Goal: Information Seeking & Learning: Learn about a topic

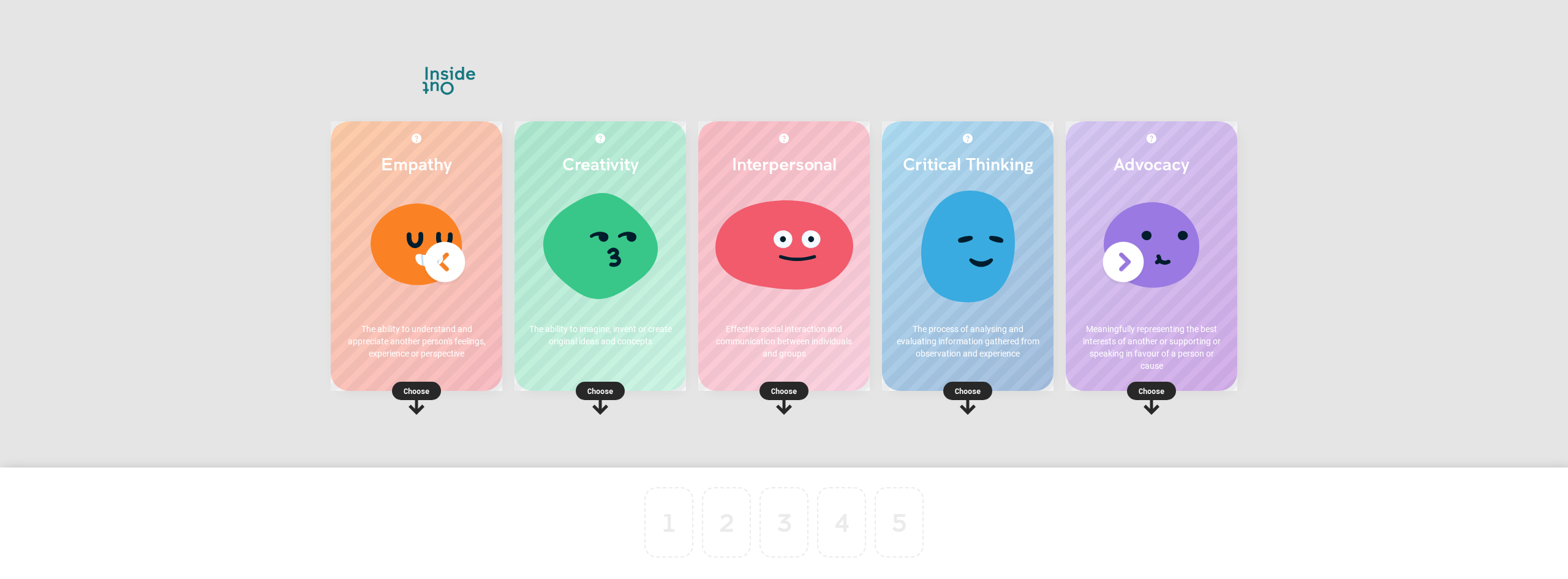
click at [1125, 254] on img at bounding box center [1123, 262] width 49 height 49
click at [1150, 388] on p "Choose" at bounding box center [1151, 391] width 171 height 13
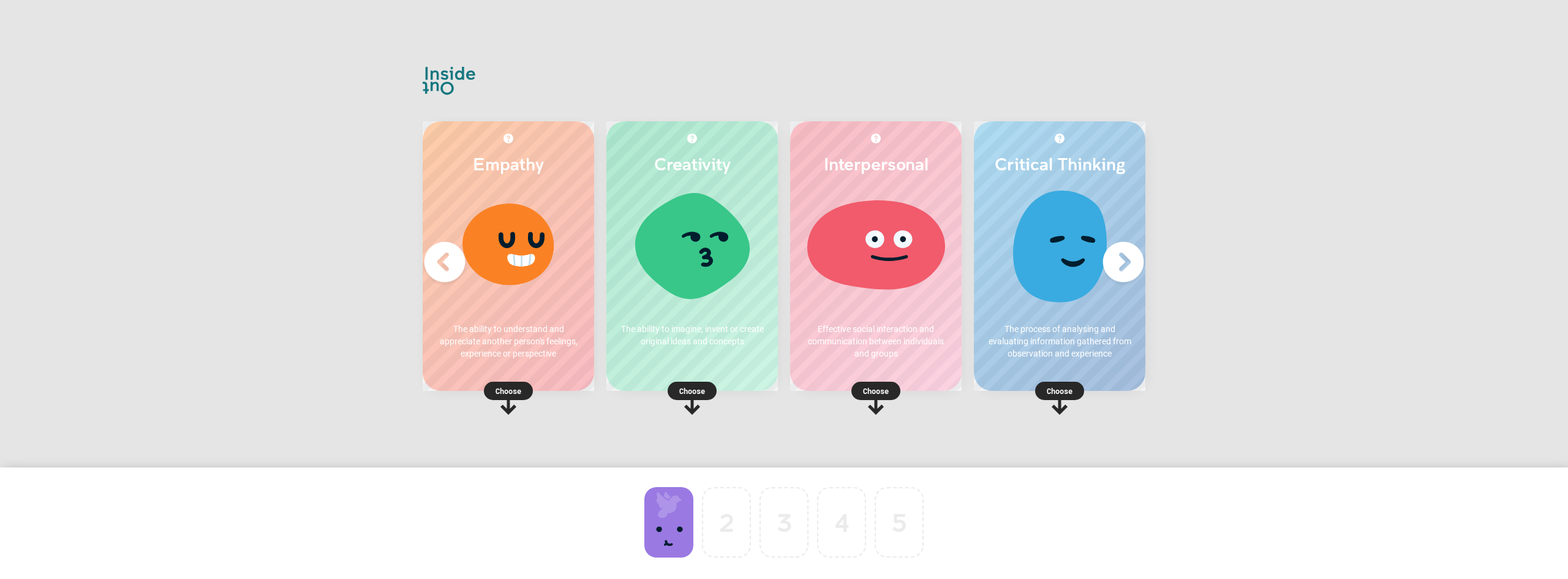
click at [658, 522] on div at bounding box center [668, 522] width 49 height 70
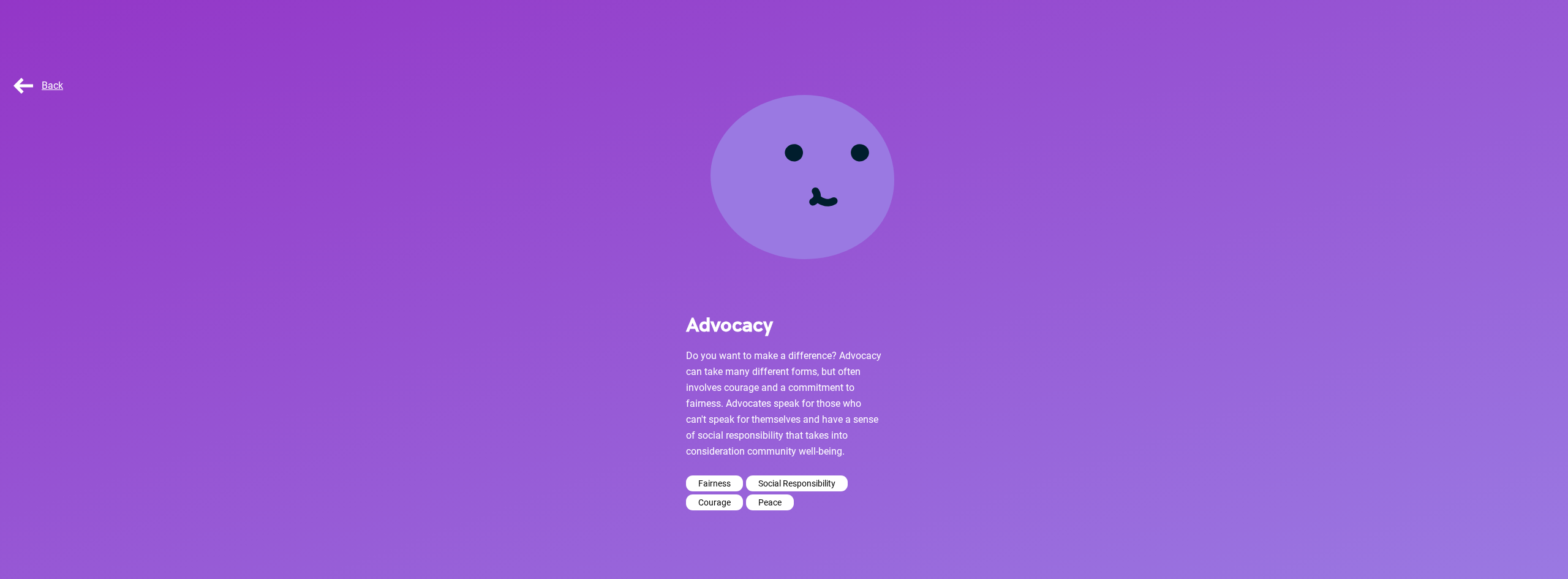
drag, startPoint x: 744, startPoint y: 138, endPoint x: 636, endPoint y: 188, distance: 119.0
click at [636, 188] on div "Advocacy Do you want to make a difference? Advocacy can take many different for…" at bounding box center [784, 315] width 1568 height 520
click at [22, 90] on span "Back" at bounding box center [37, 86] width 52 height 12
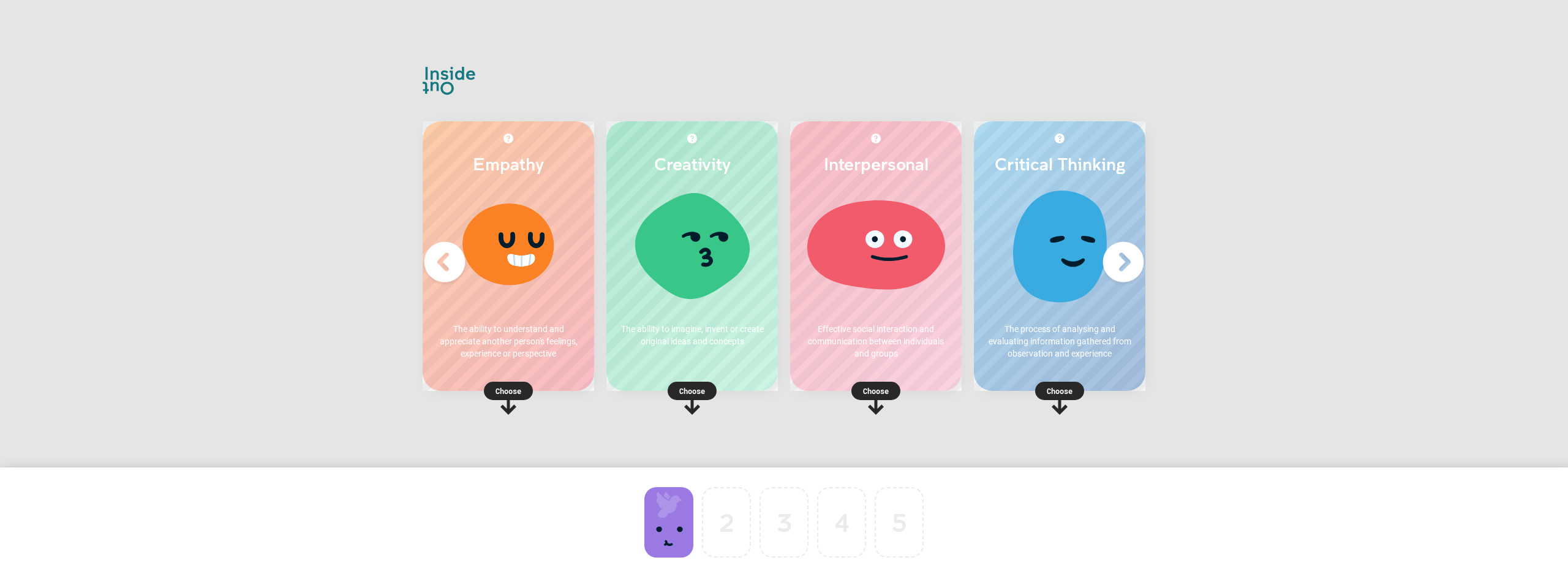
click at [499, 248] on div at bounding box center [508, 250] width 147 height 123
click at [503, 296] on div at bounding box center [508, 250] width 147 height 123
click at [491, 371] on div "Empathy The ability to understand and appreciate another person's feelings, exp…" at bounding box center [508, 256] width 171 height 269
click at [505, 389] on p "Choose" at bounding box center [508, 391] width 171 height 13
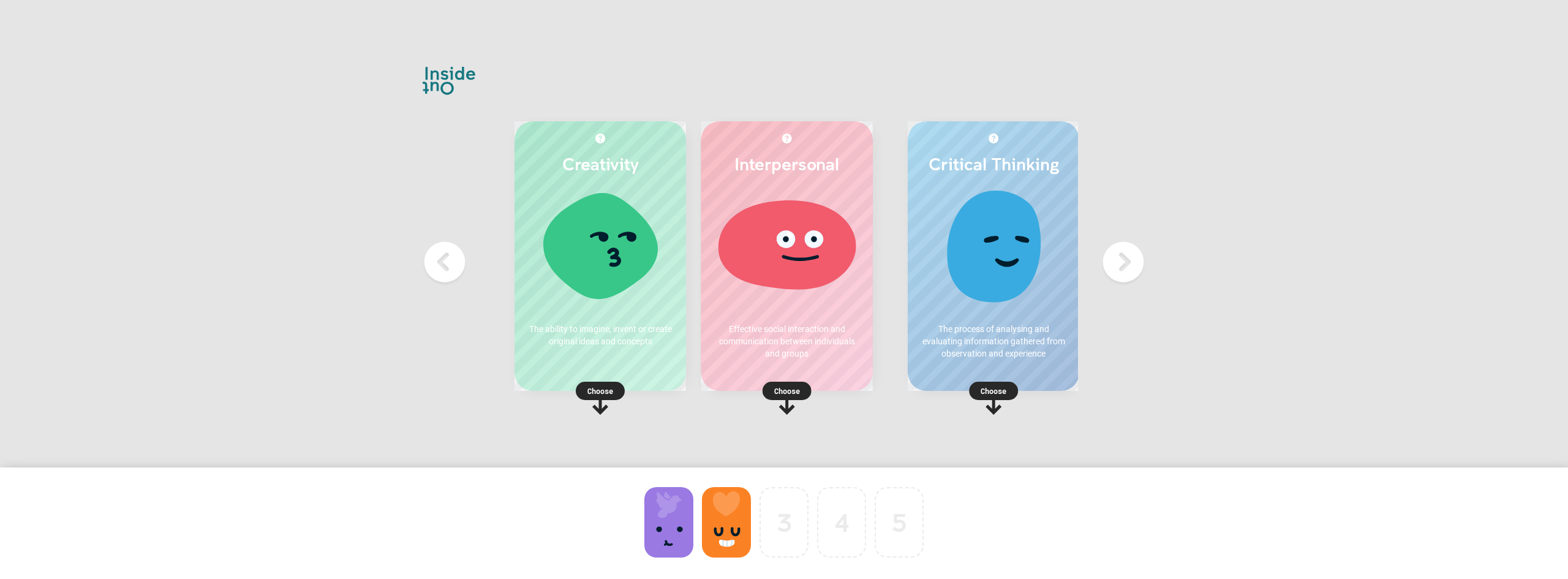
click at [692, 482] on div at bounding box center [668, 539] width 57 height 142
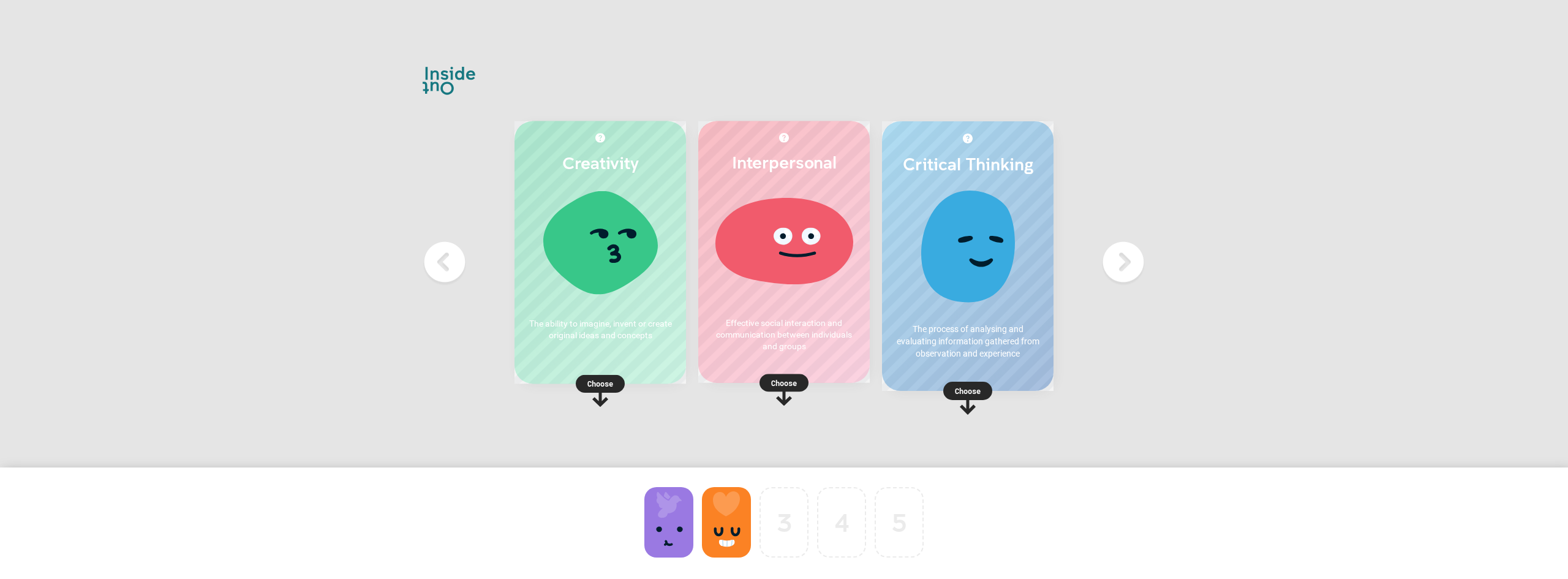
click at [740, 539] on div at bounding box center [726, 522] width 49 height 70
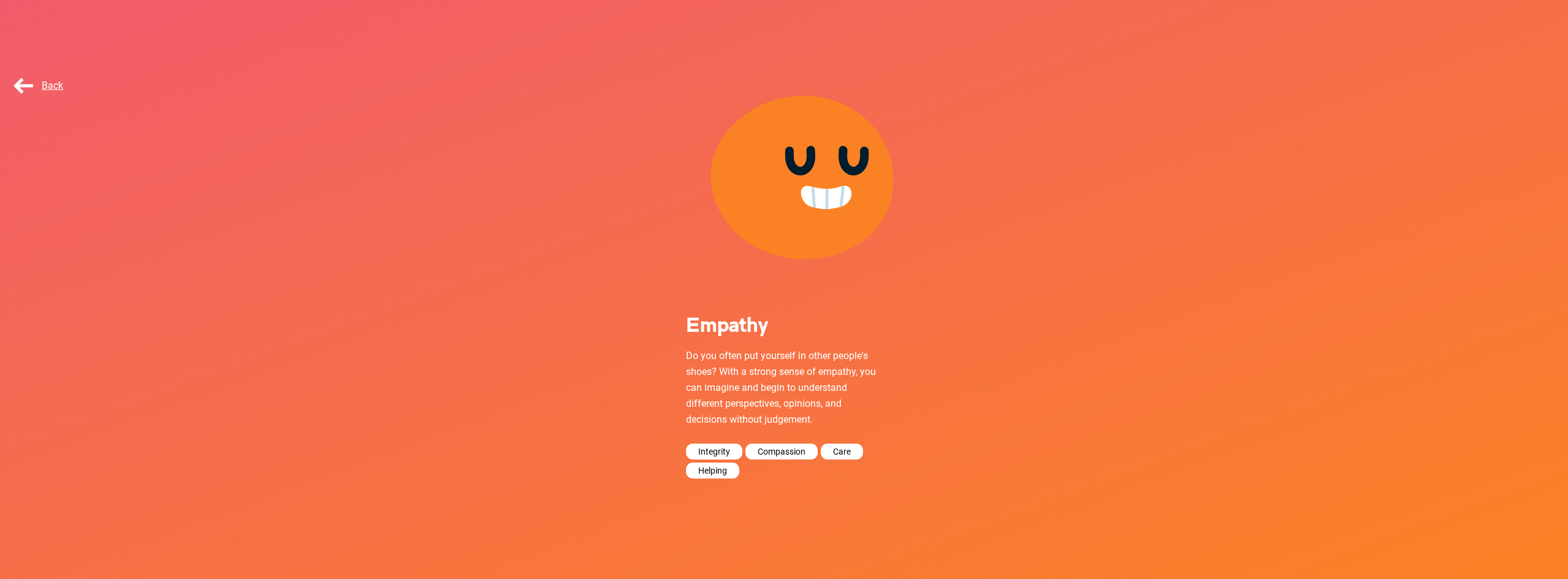
drag, startPoint x: 804, startPoint y: 198, endPoint x: 799, endPoint y: 190, distance: 9.4
click at [799, 190] on div at bounding box center [784, 178] width 245 height 245
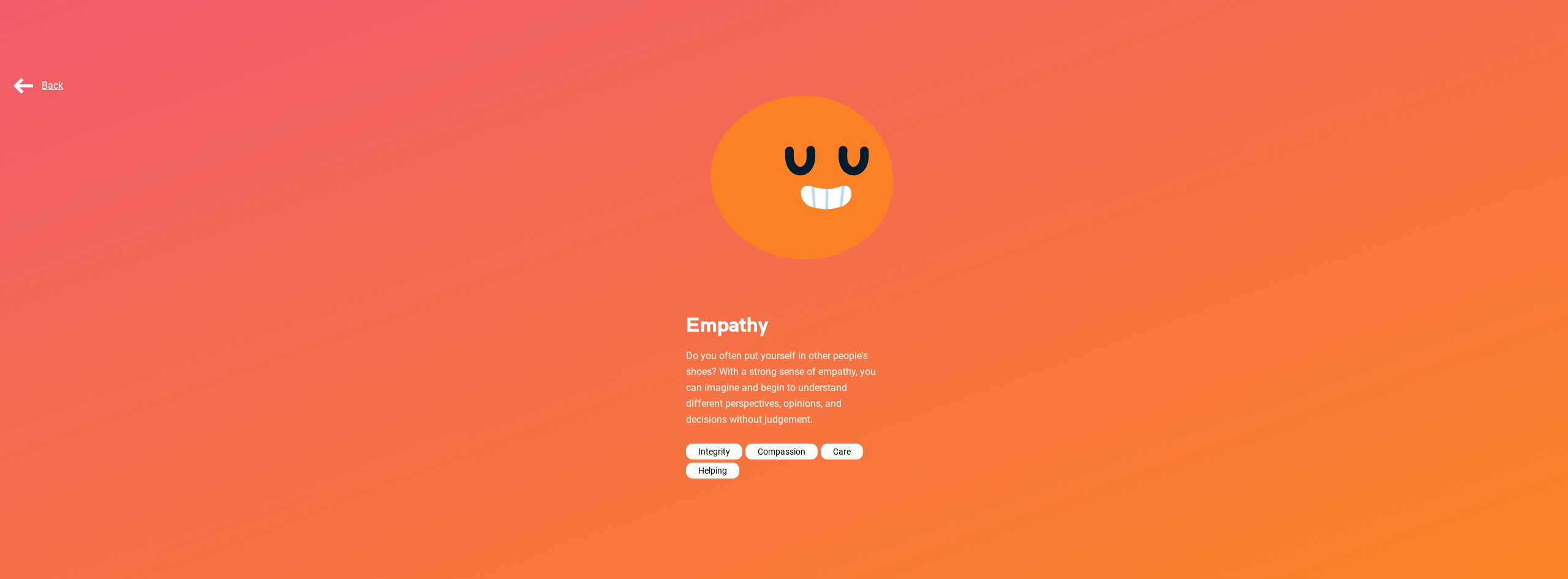
click at [1248, 177] on div "Empathy Do you often put yourself in other people's shoes? With a strong sense …" at bounding box center [784, 299] width 1568 height 487
